Goal: Navigation & Orientation: Go to known website

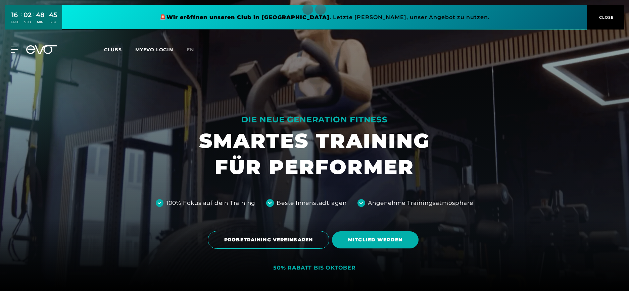
click at [608, 19] on span "CLOSE" at bounding box center [605, 17] width 16 height 6
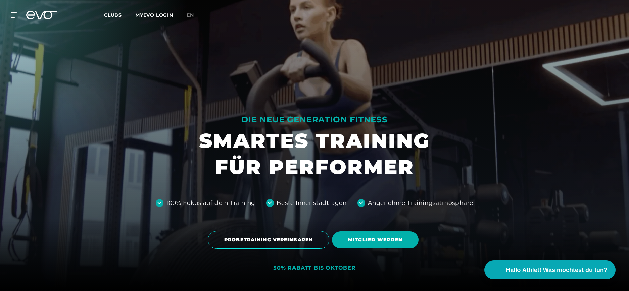
click at [144, 15] on link "MYEVO LOGIN" at bounding box center [154, 15] width 38 height 6
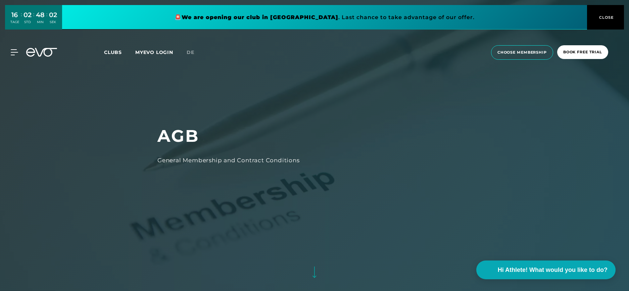
click at [604, 16] on span "CLOSE" at bounding box center [605, 17] width 16 height 6
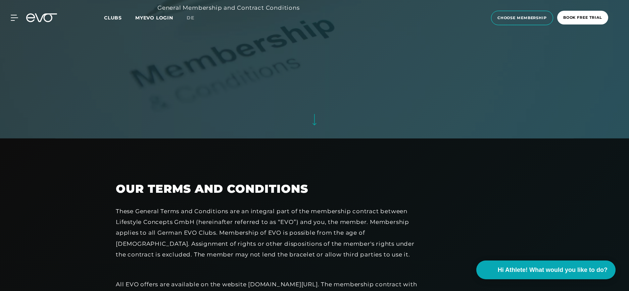
scroll to position [185, 0]
